Goal: Navigation & Orientation: Find specific page/section

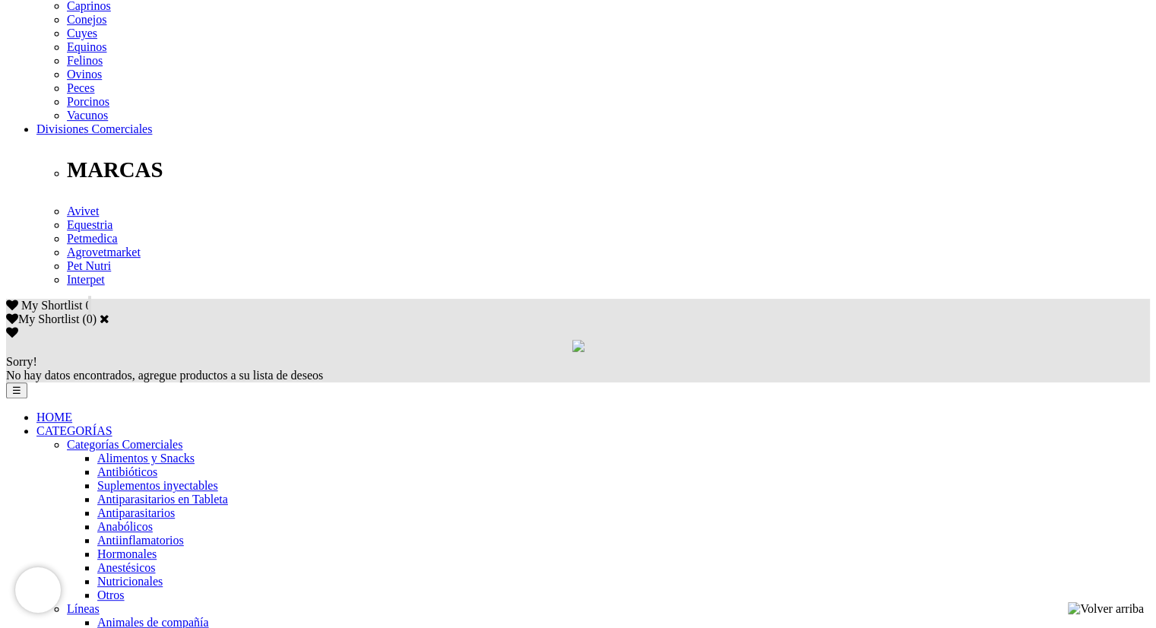
scroll to position [722, 0]
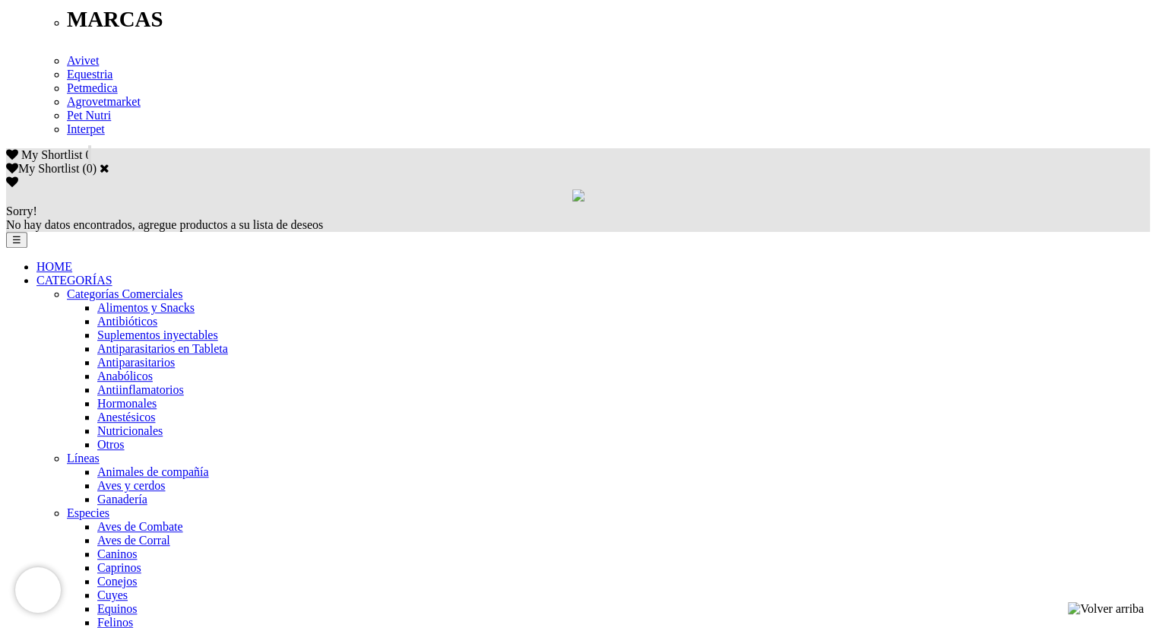
scroll to position [874, 0]
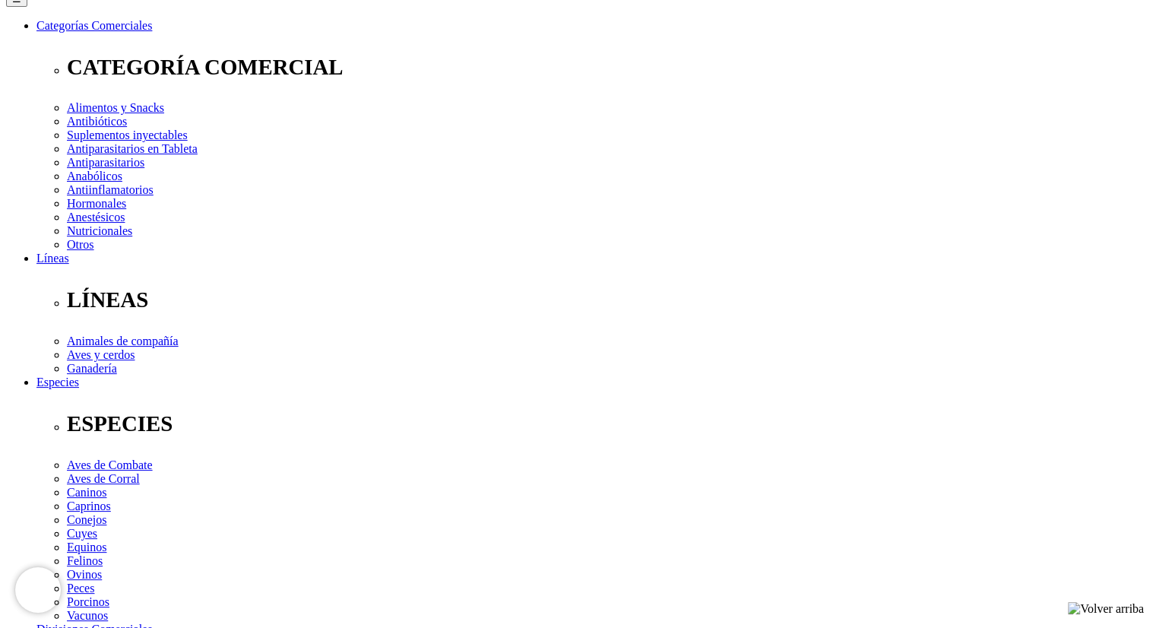
scroll to position [228, 0]
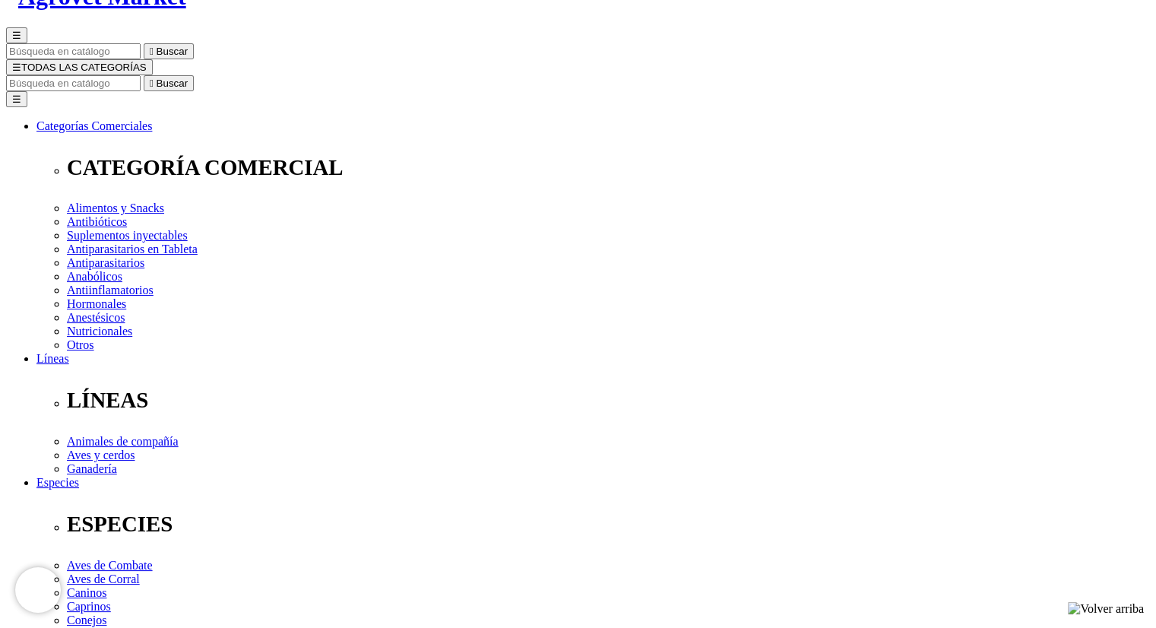
scroll to position [456, 0]
